Goal: Task Accomplishment & Management: Complete application form

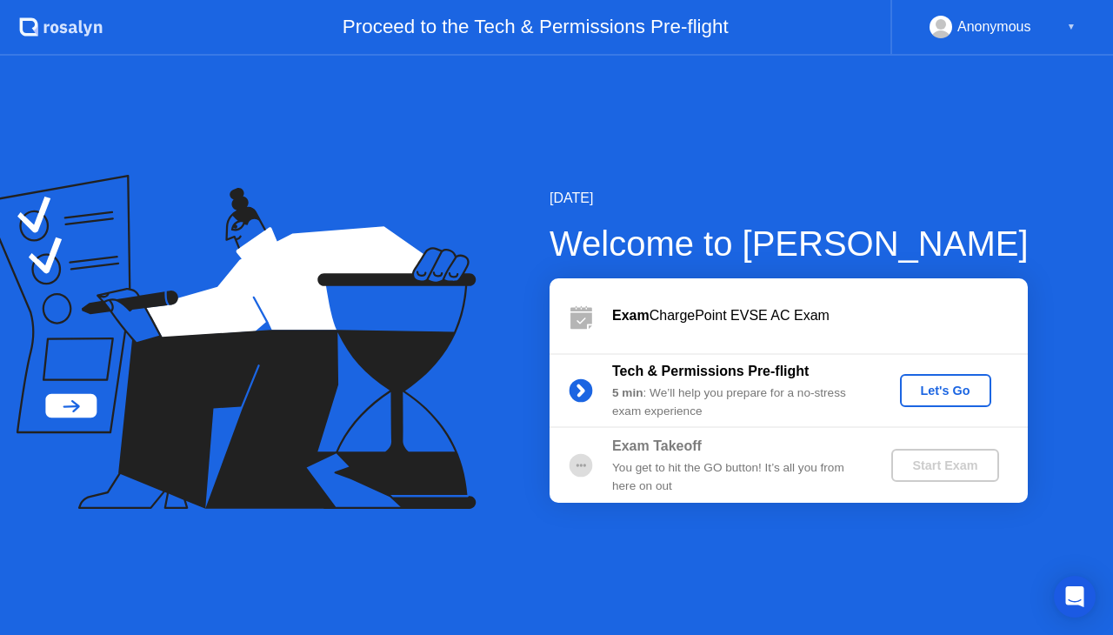
click at [942, 388] on div "Let's Go" at bounding box center [945, 390] width 77 height 14
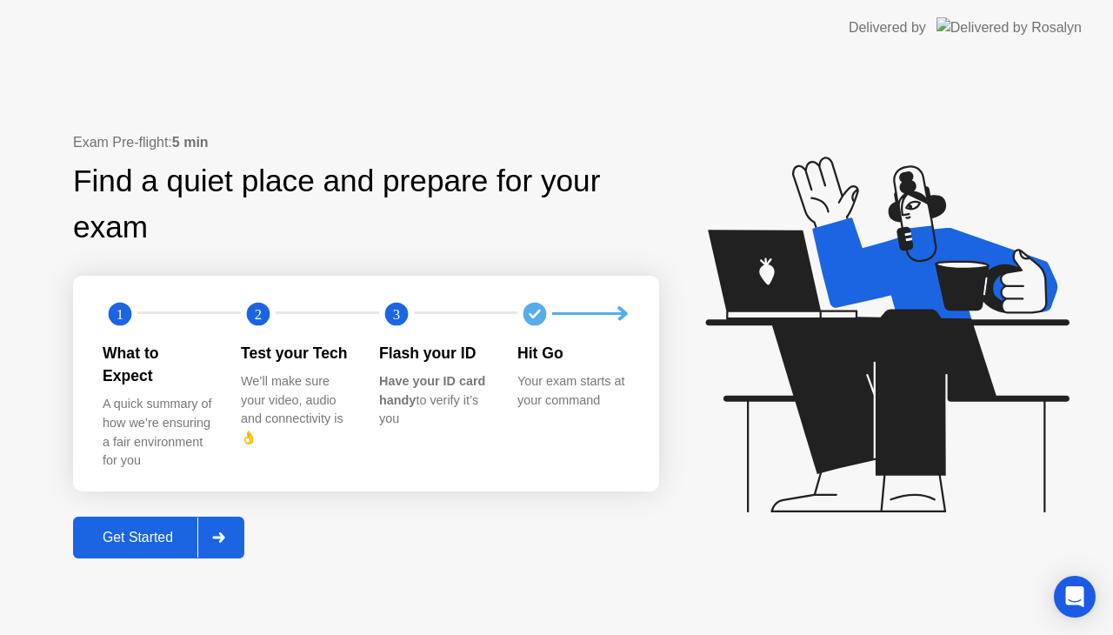
click at [192, 529] on div "Get Started" at bounding box center [137, 537] width 119 height 16
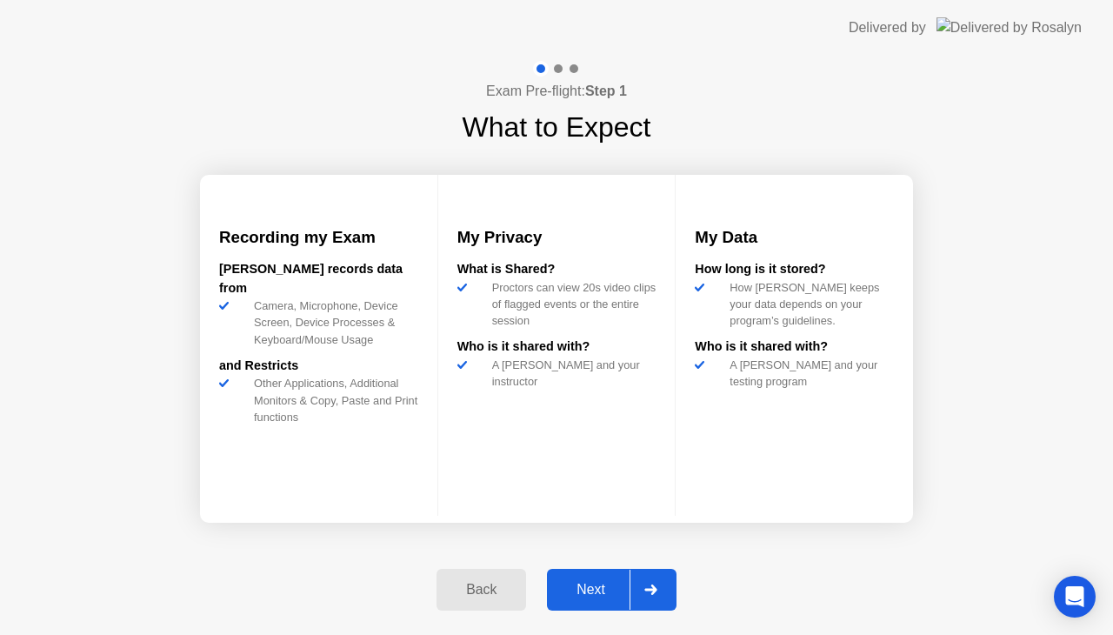
click at [567, 595] on div "Next" at bounding box center [590, 590] width 77 height 16
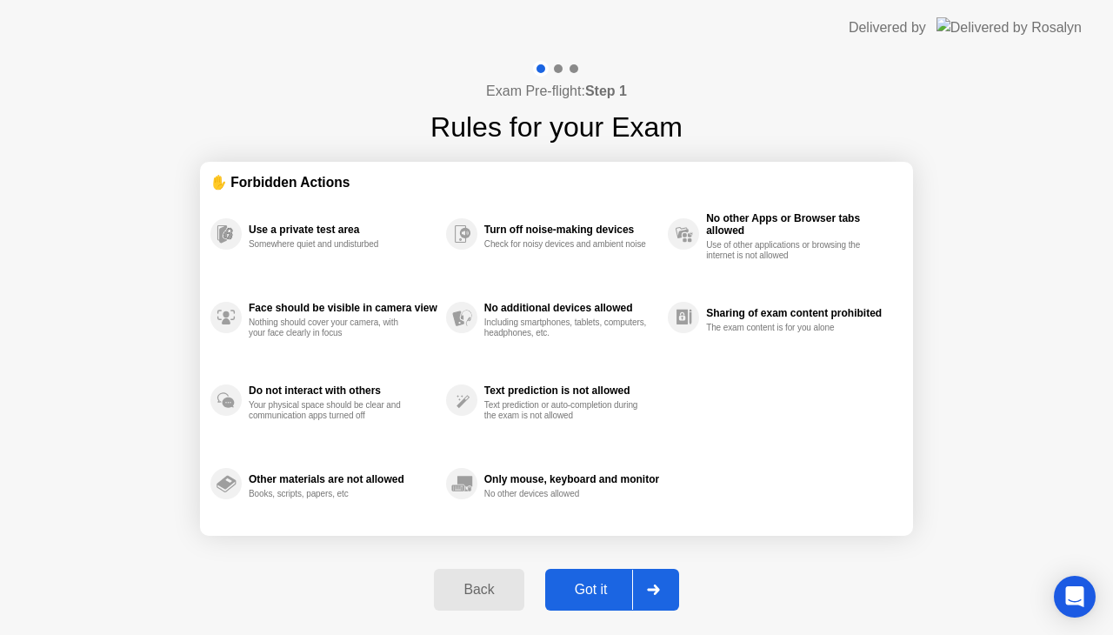
click at [589, 582] on div "Got it" at bounding box center [591, 590] width 82 height 16
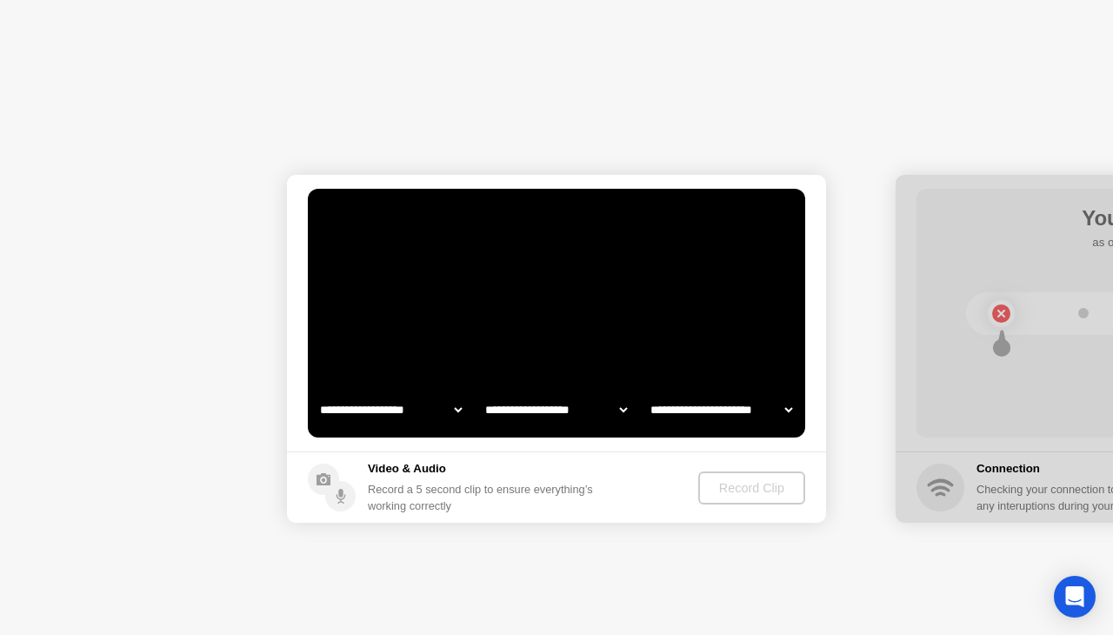
select select "**********"
select select "*******"
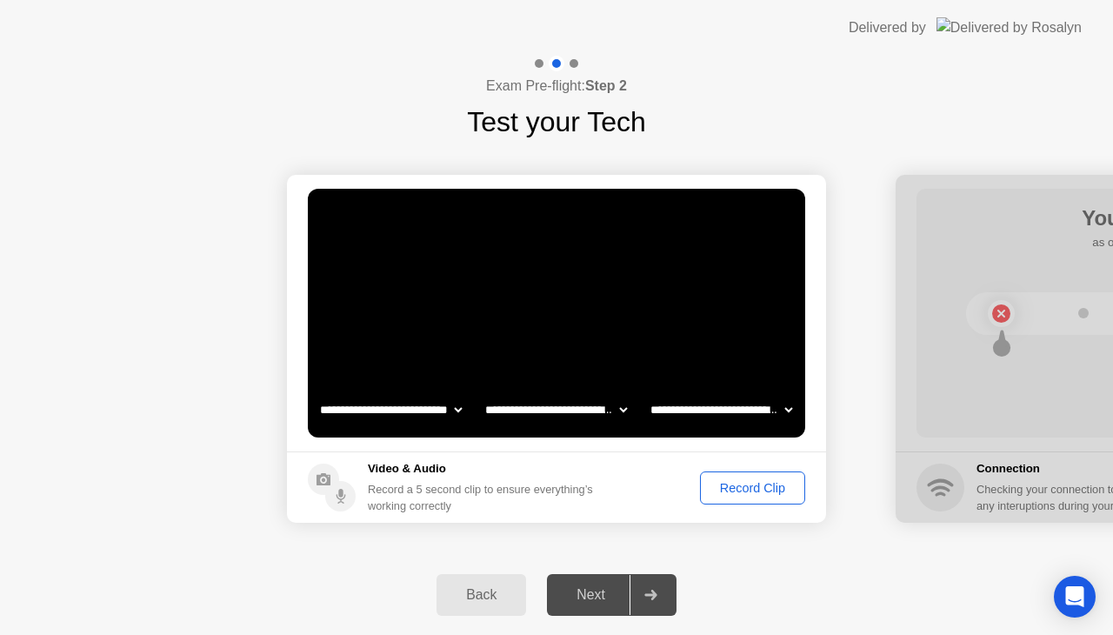
click at [739, 484] on div "Record Clip" at bounding box center [752, 488] width 93 height 14
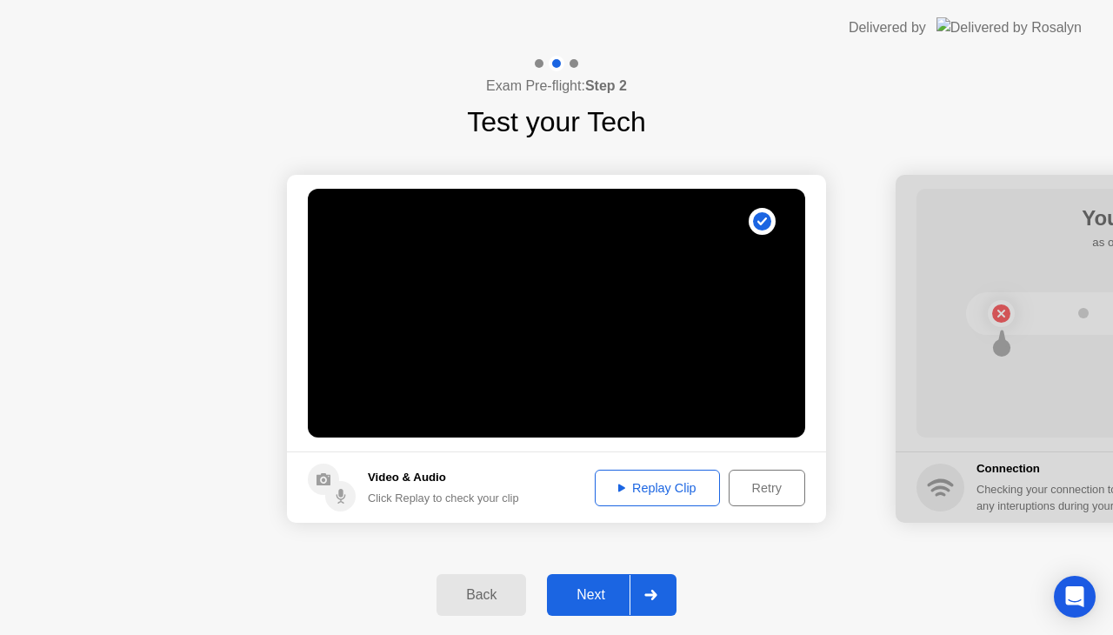
click at [658, 492] on div "Replay Clip" at bounding box center [657, 488] width 113 height 14
click at [642, 484] on div "Replay Clip" at bounding box center [657, 488] width 113 height 14
click at [618, 486] on icon at bounding box center [621, 487] width 7 height 8
click at [585, 591] on div "Next" at bounding box center [590, 595] width 77 height 16
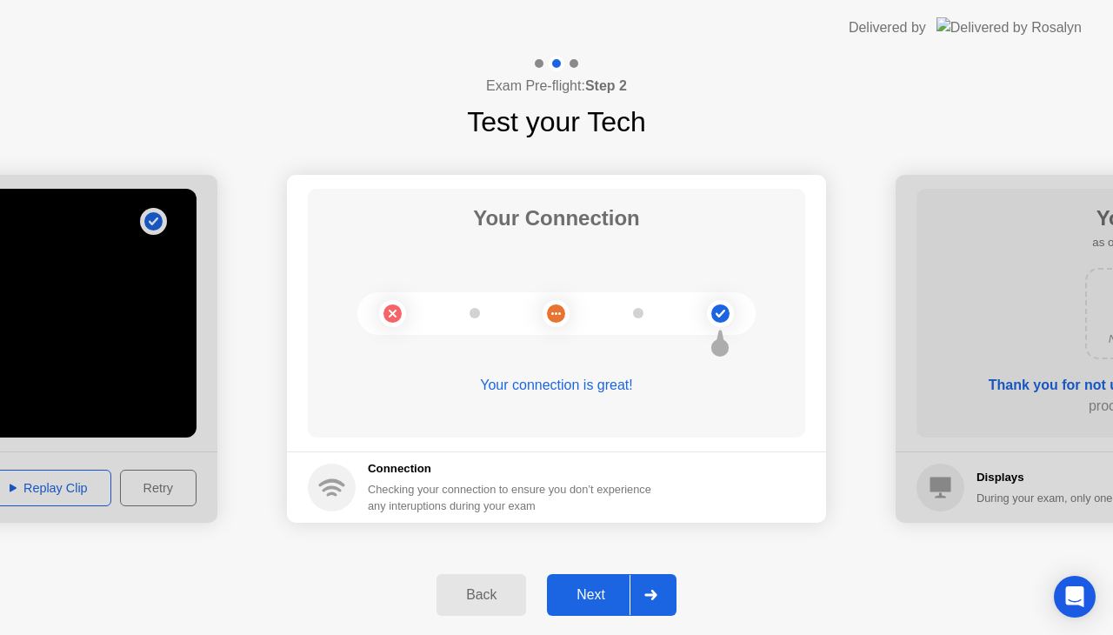
click at [585, 591] on div "Next" at bounding box center [590, 595] width 77 height 16
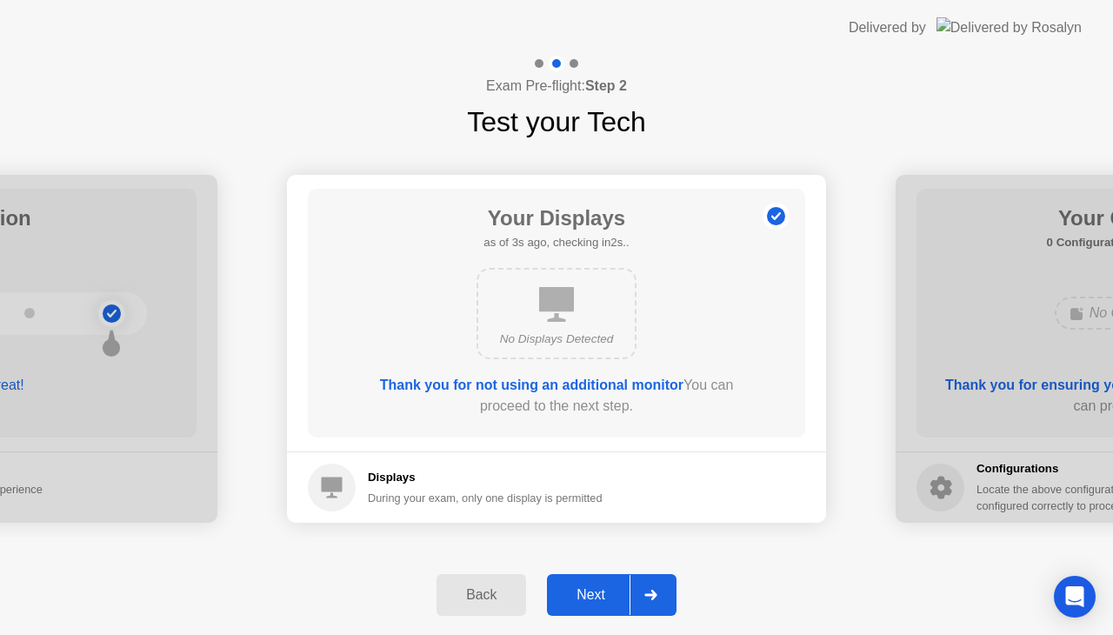
click at [585, 591] on div "Next" at bounding box center [590, 595] width 77 height 16
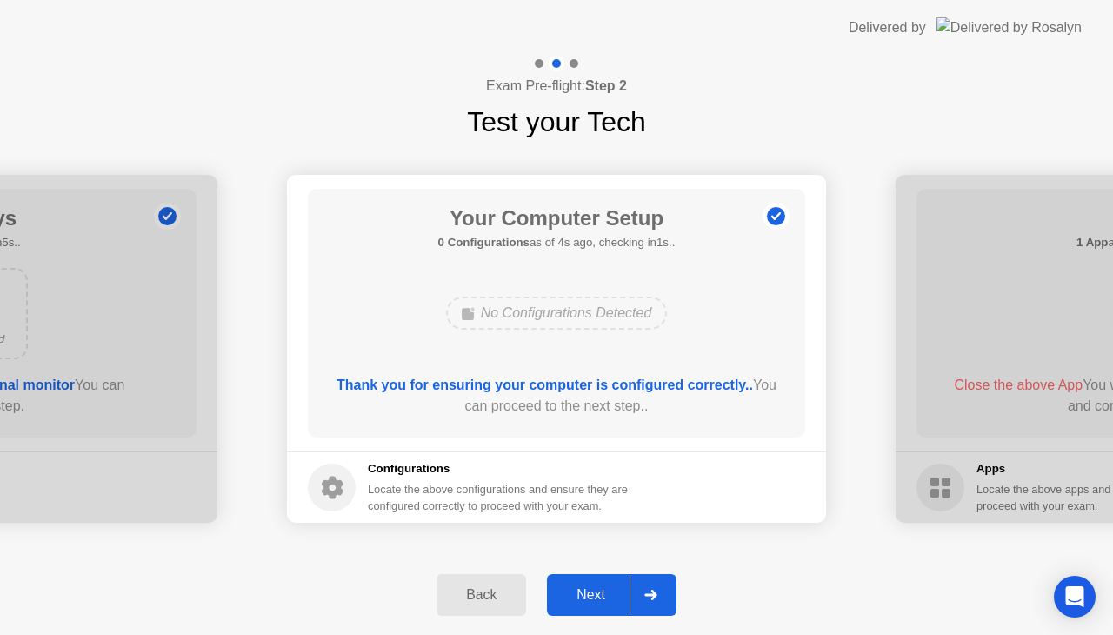
click at [585, 591] on div "Next" at bounding box center [590, 595] width 77 height 16
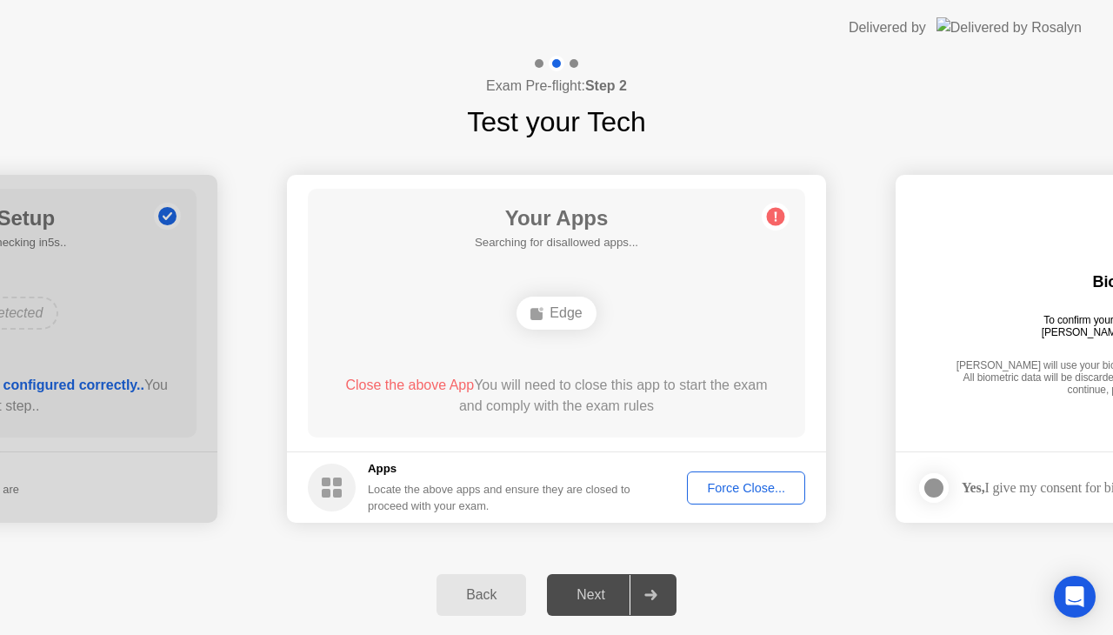
click at [585, 591] on div "Next" at bounding box center [590, 595] width 77 height 16
click at [706, 484] on div "Force Close..." at bounding box center [746, 488] width 106 height 14
click at [585, 595] on div "Next" at bounding box center [590, 595] width 77 height 16
click at [719, 489] on div "Force Close..." at bounding box center [746, 488] width 106 height 14
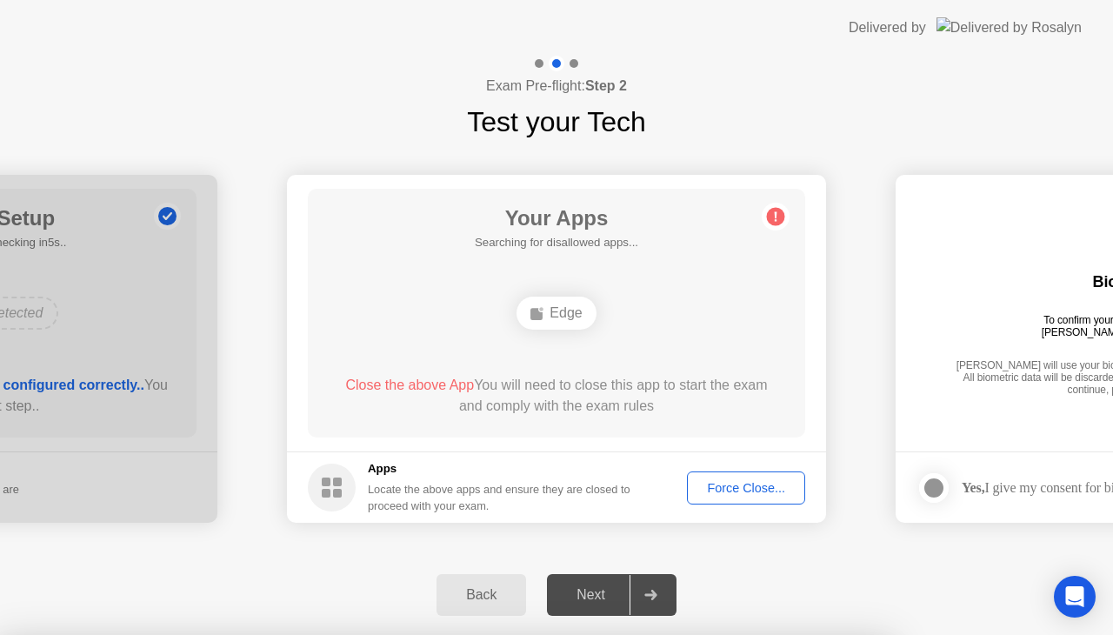
click at [575, 321] on div "Edge" at bounding box center [555, 312] width 79 height 33
click at [600, 587] on div "Next" at bounding box center [590, 595] width 77 height 16
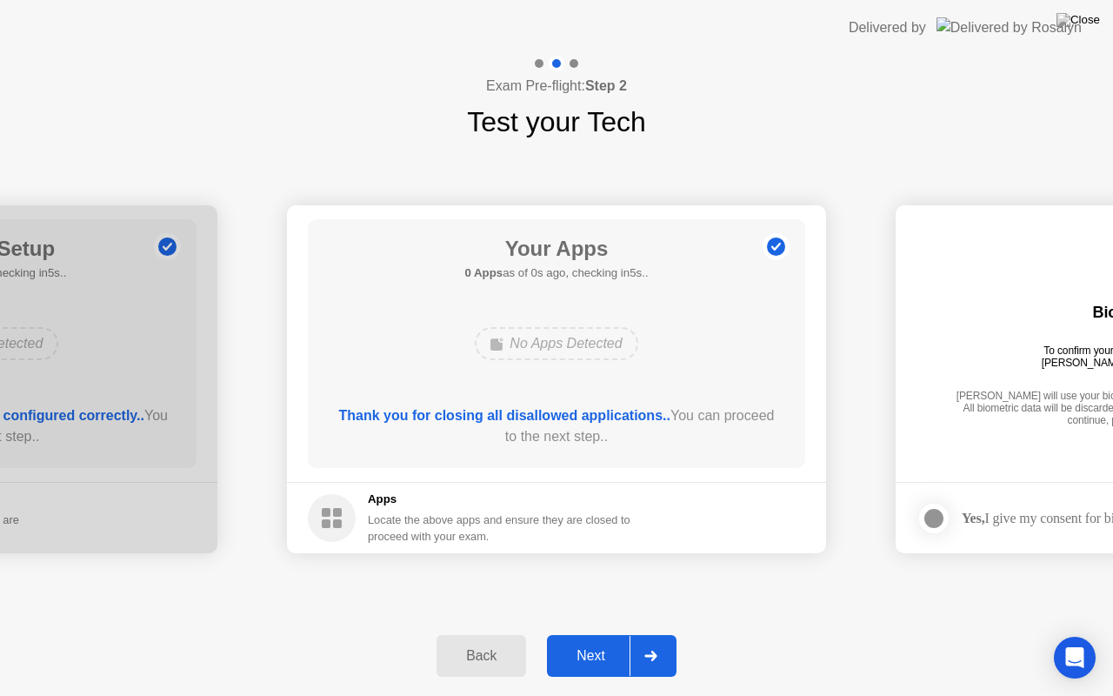
click at [553, 393] on div "Your Apps 0 Apps as of 0s ago, checking in5s.. No Apps Detected Thank you for c…" at bounding box center [556, 343] width 497 height 249
click at [572, 634] on div "Next" at bounding box center [590, 656] width 77 height 16
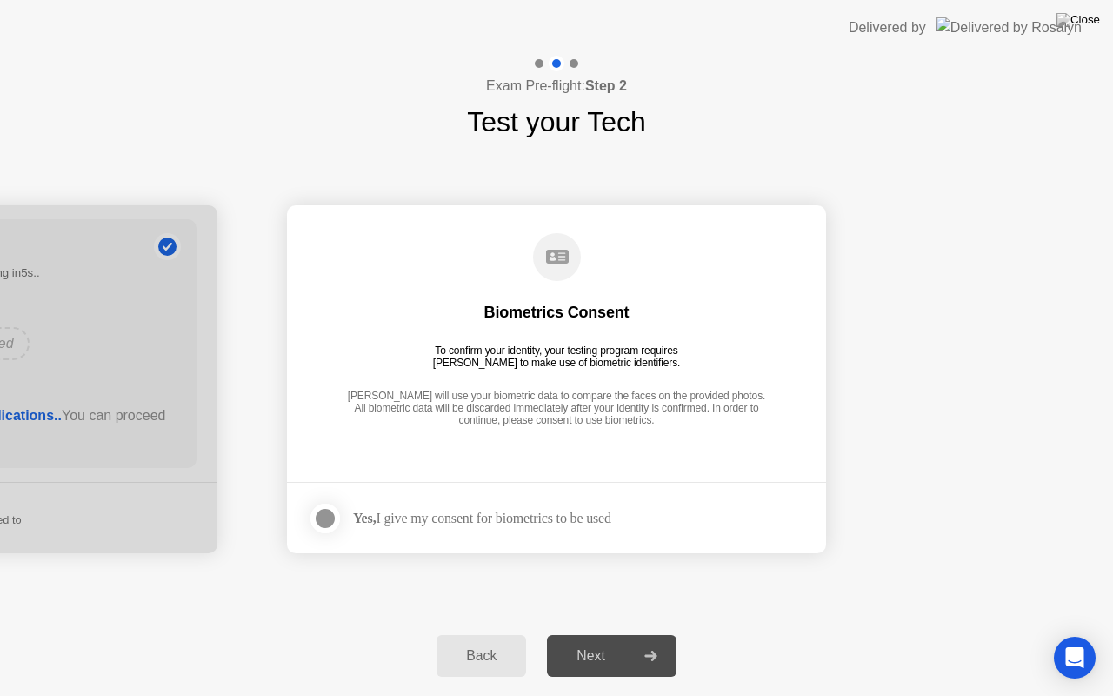
click at [519, 564] on div "**********" at bounding box center [556, 376] width 1113 height 640
click at [385, 515] on div "Yes, I give my consent for biometrics to be used" at bounding box center [482, 517] width 258 height 17
click at [327, 513] on div at bounding box center [325, 518] width 21 height 21
click at [603, 634] on button "Next" at bounding box center [612, 656] width 130 height 42
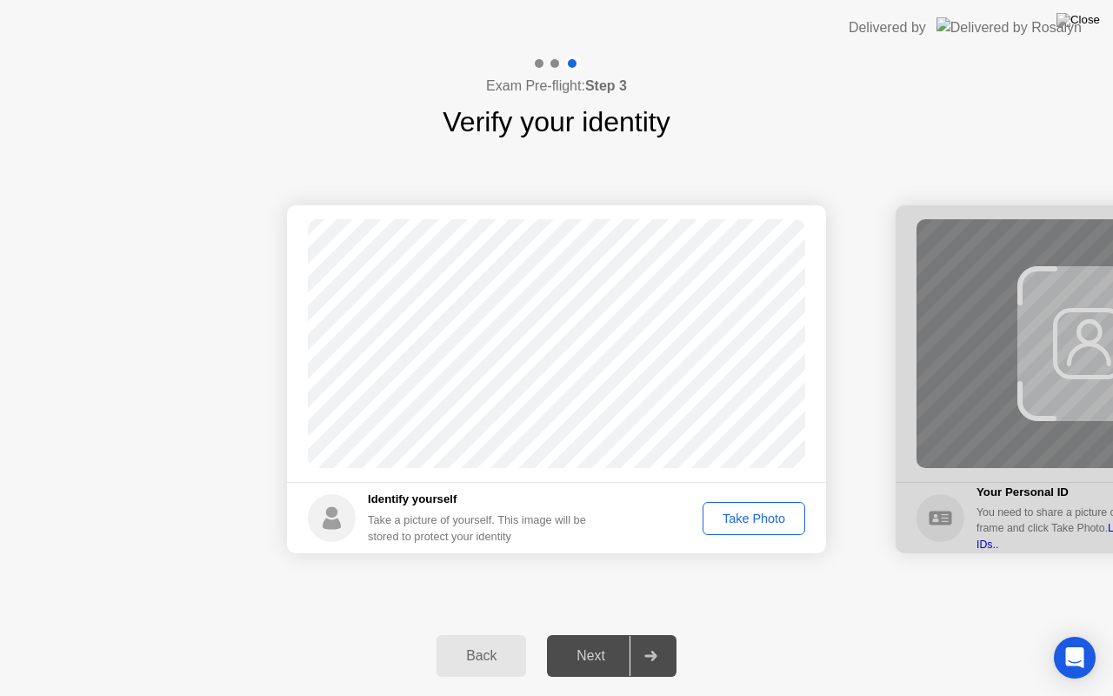
click at [754, 511] on div "Take Photo" at bounding box center [754, 518] width 90 height 14
click at [602, 634] on div "Next" at bounding box center [590, 656] width 77 height 16
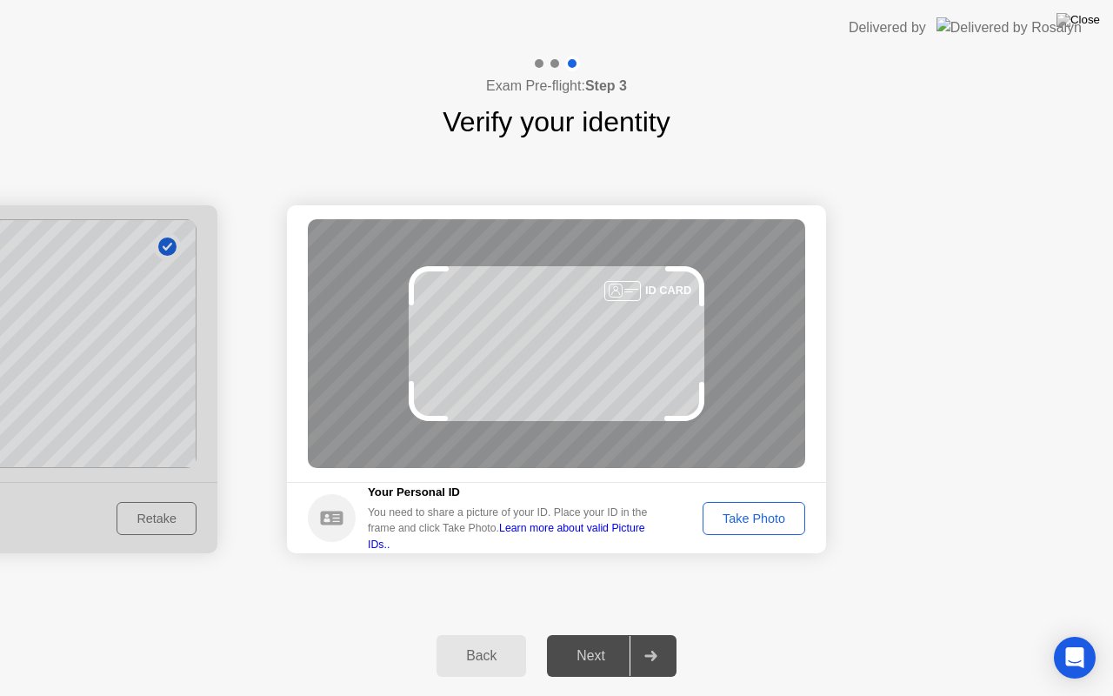
click at [726, 520] on div "Take Photo" at bounding box center [754, 518] width 90 height 14
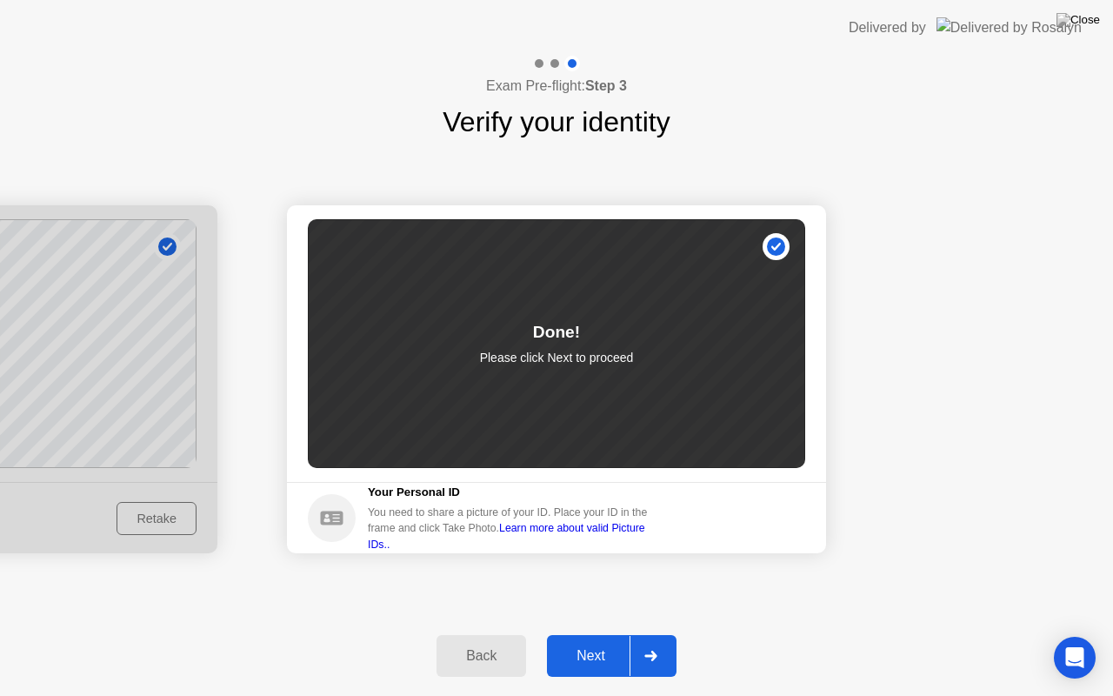
click at [595, 634] on button "Next" at bounding box center [612, 656] width 130 height 42
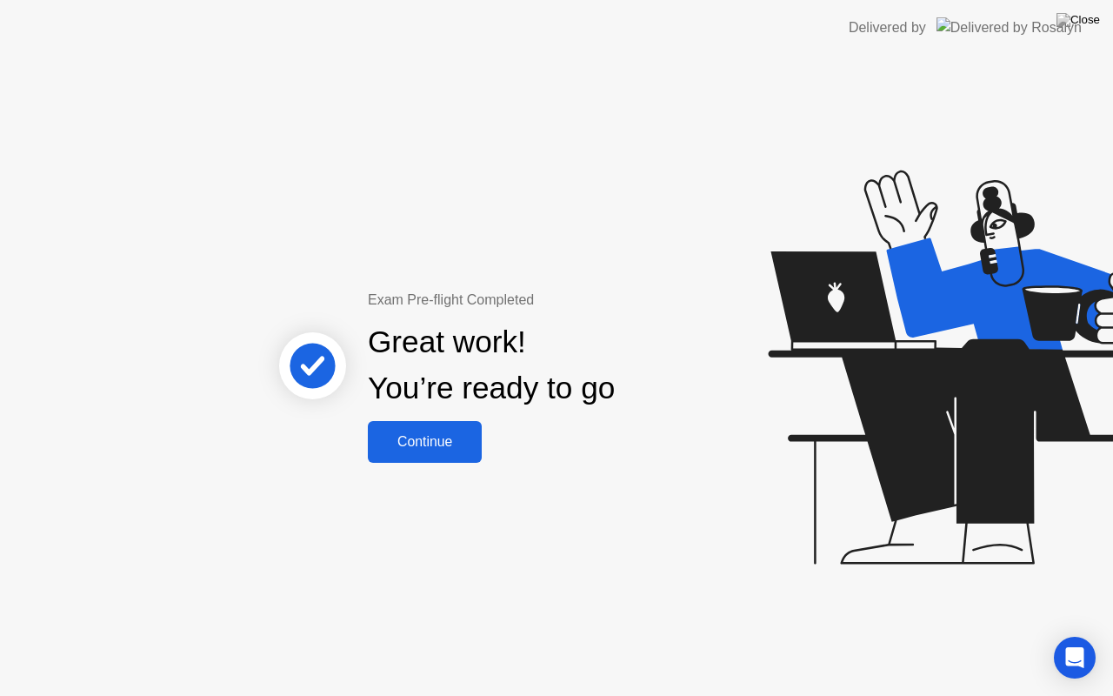
click at [414, 449] on div "Continue" at bounding box center [424, 442] width 103 height 16
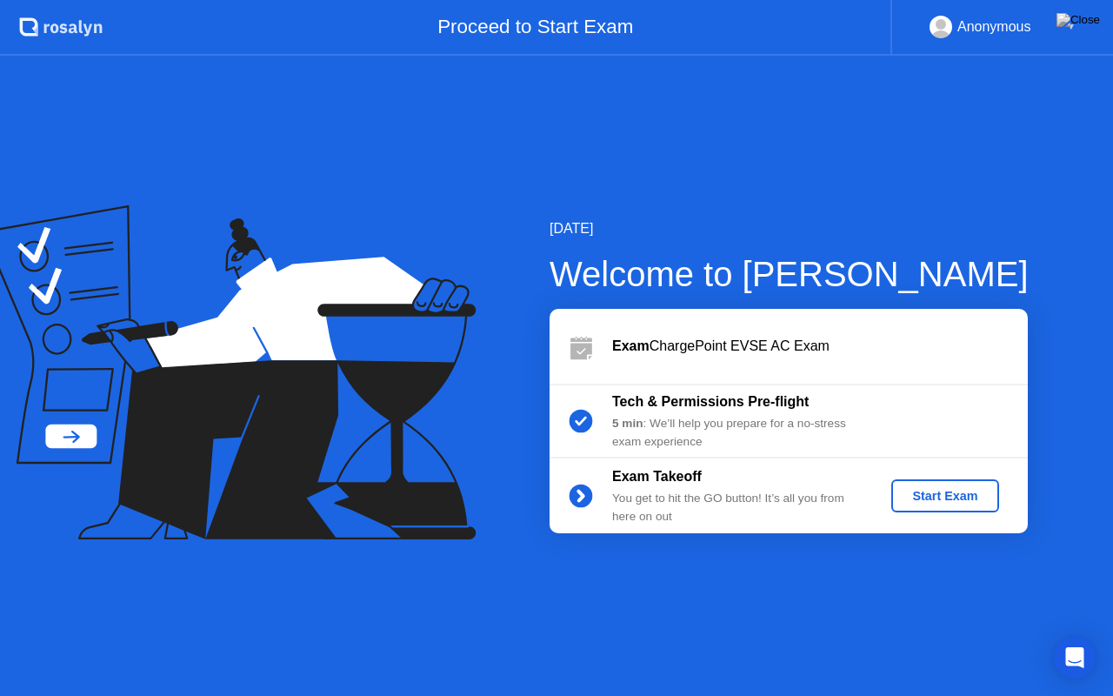
click at [917, 498] on div "Start Exam" at bounding box center [944, 496] width 93 height 14
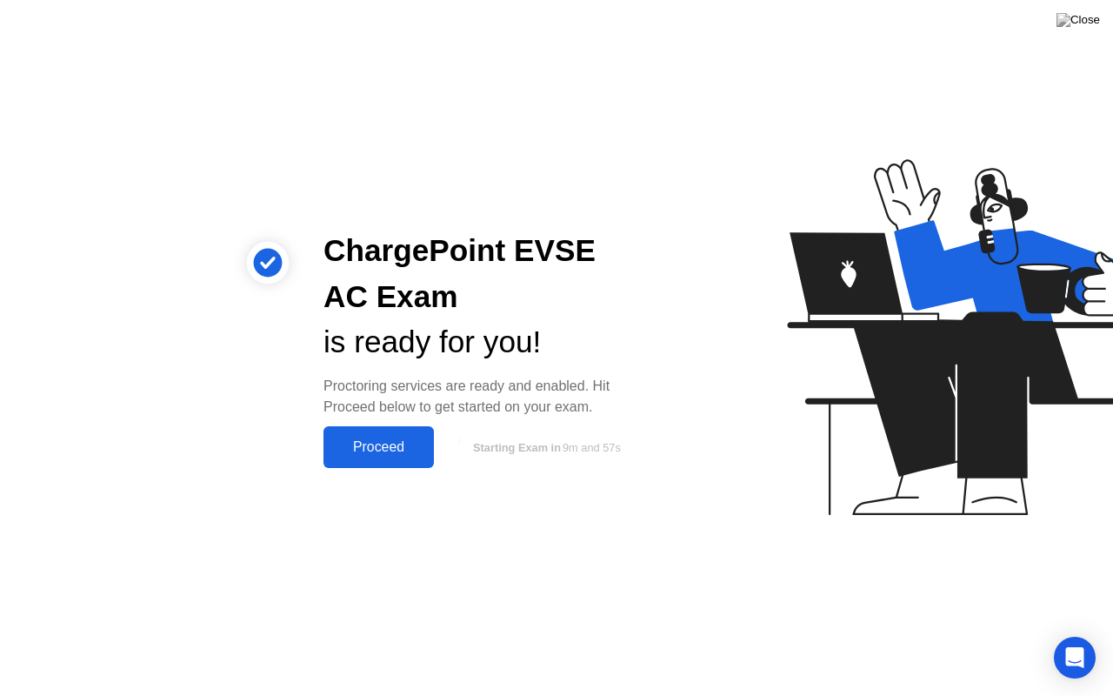
click at [423, 447] on div "Proceed" at bounding box center [379, 447] width 100 height 16
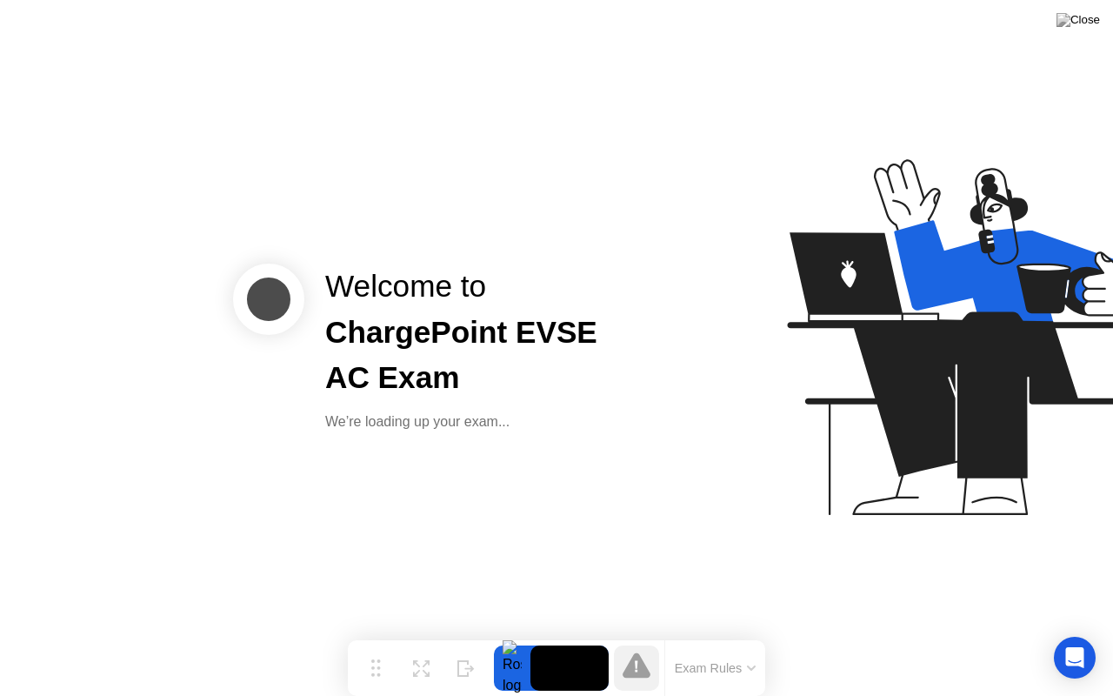
click at [711, 634] on button "Exam Rules" at bounding box center [715, 668] width 92 height 16
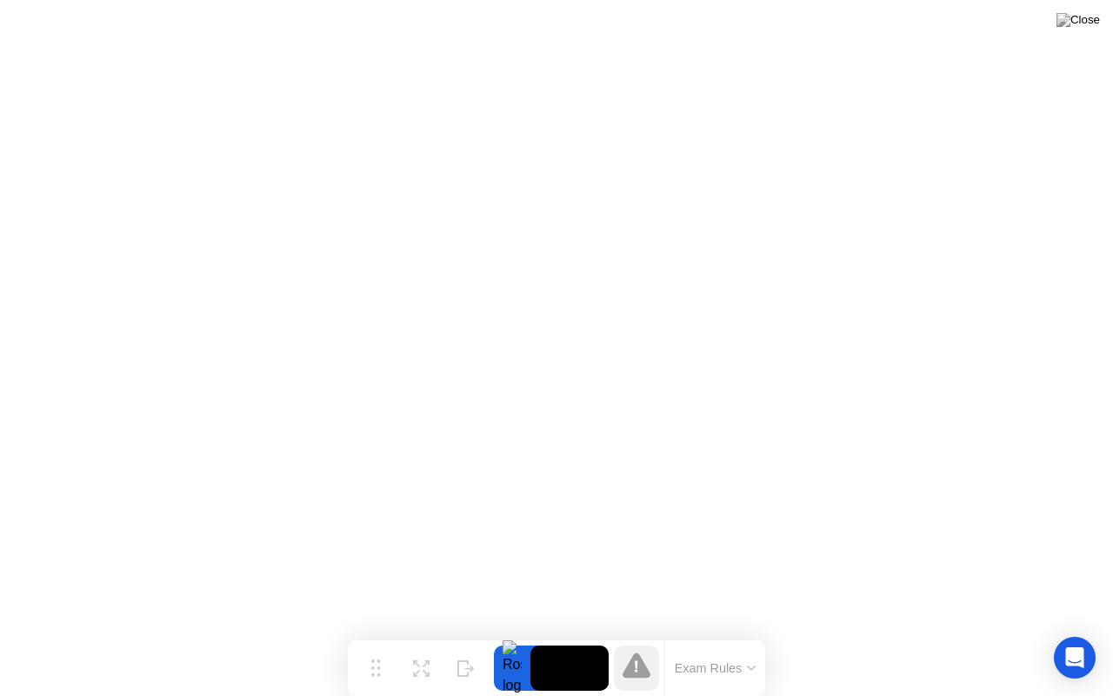
click div "Got it!"
click at [1082, 27] on img at bounding box center [1077, 20] width 43 height 14
click at [1089, 26] on img at bounding box center [1077, 20] width 43 height 14
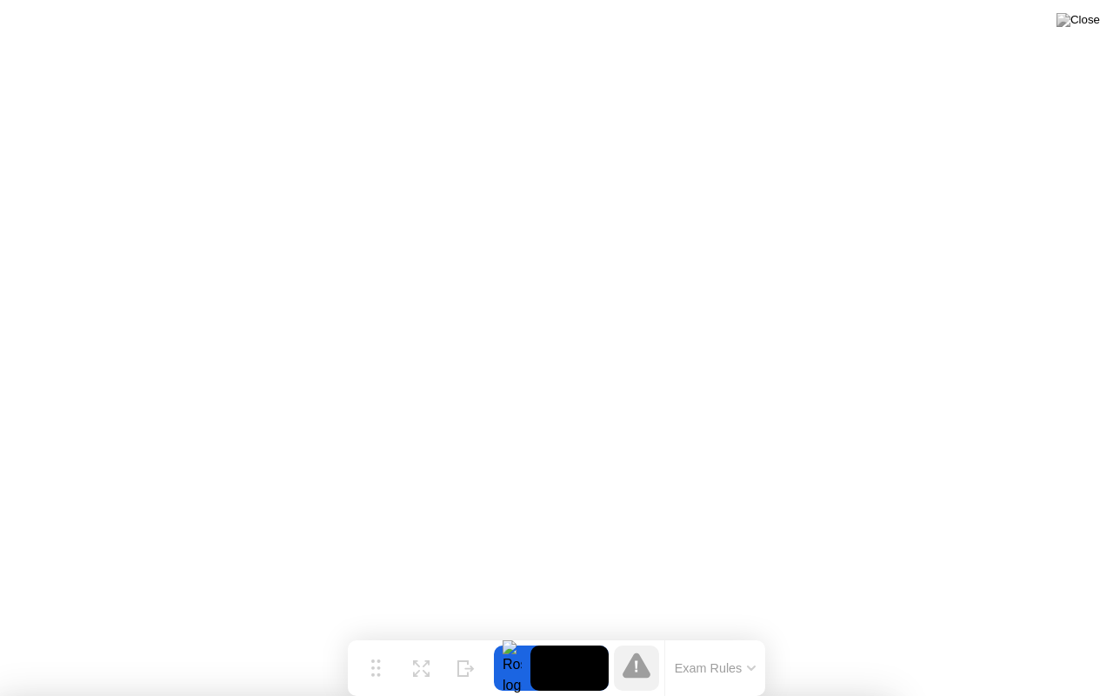
click at [807, 634] on div at bounding box center [556, 696] width 1113 height 0
